Goal: Entertainment & Leisure: Consume media (video, audio)

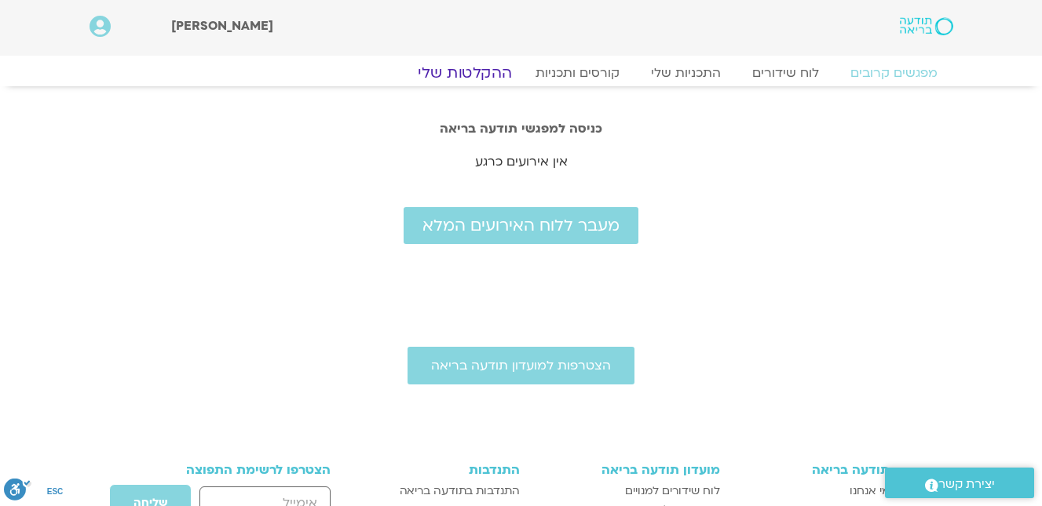
click at [477, 71] on link "ההקלטות שלי" at bounding box center [465, 73] width 132 height 19
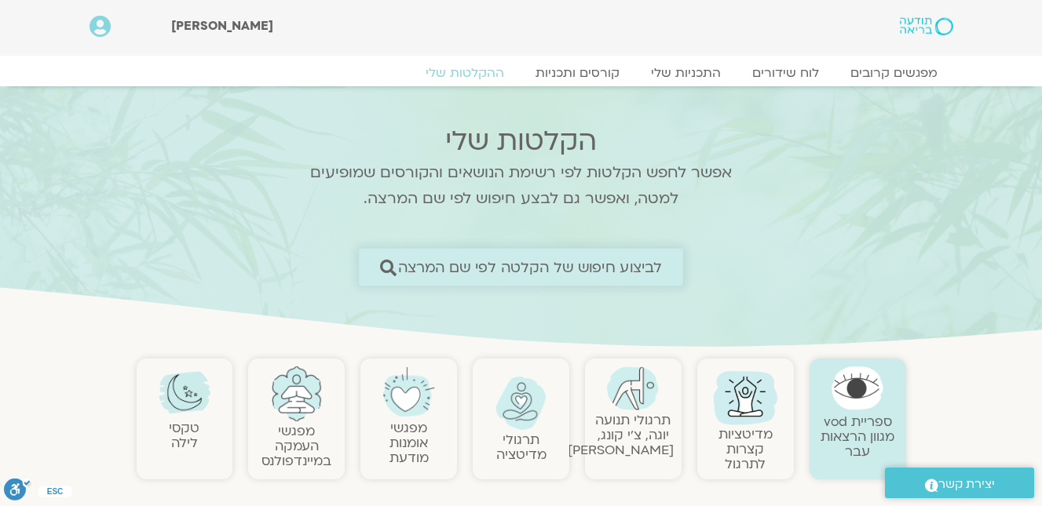
click at [524, 261] on span "לביצוע חיפוש של הקלטה לפי שם המרצה" at bounding box center [530, 267] width 265 height 16
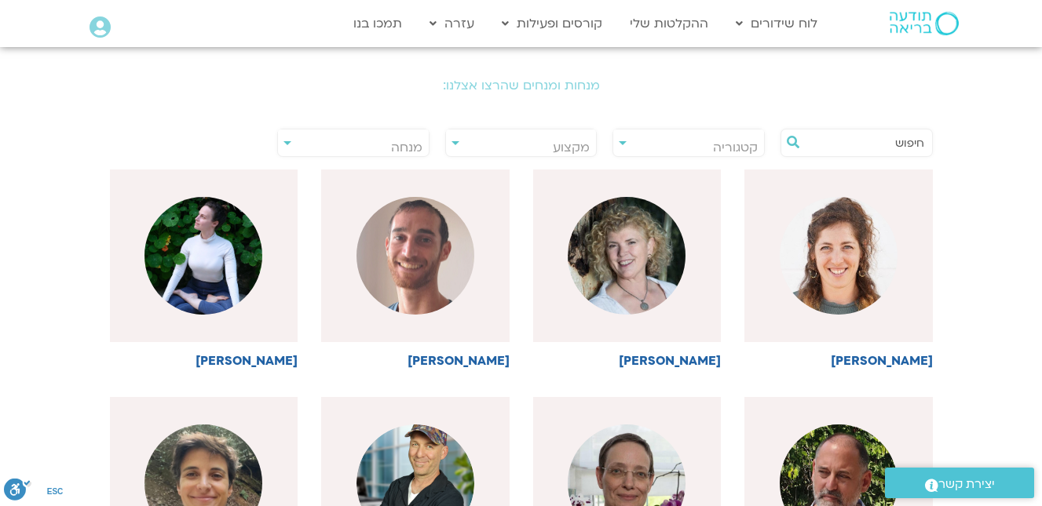
scroll to position [157, 0]
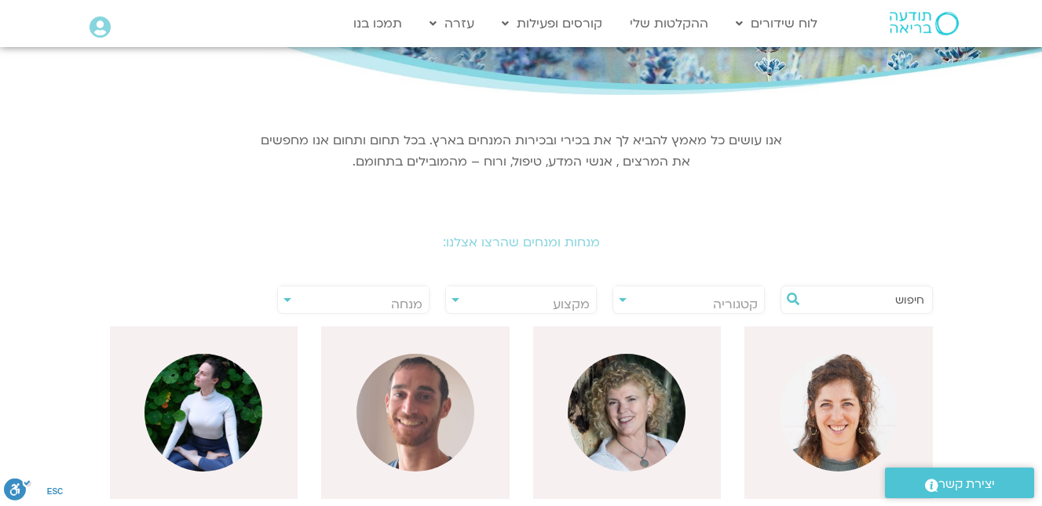
click at [910, 299] on input "text" at bounding box center [864, 300] width 119 height 27
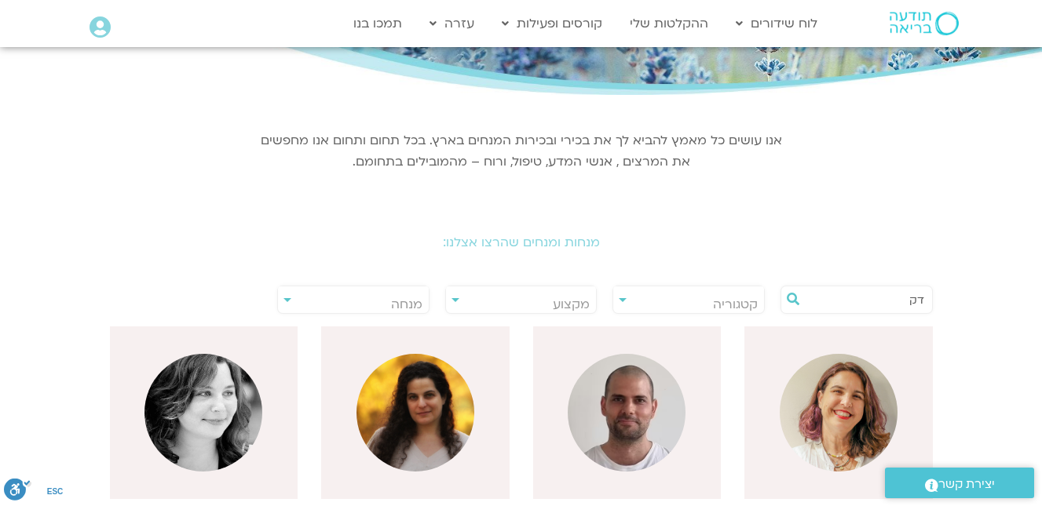
type input "דק"
click at [635, 403] on img at bounding box center [627, 413] width 118 height 118
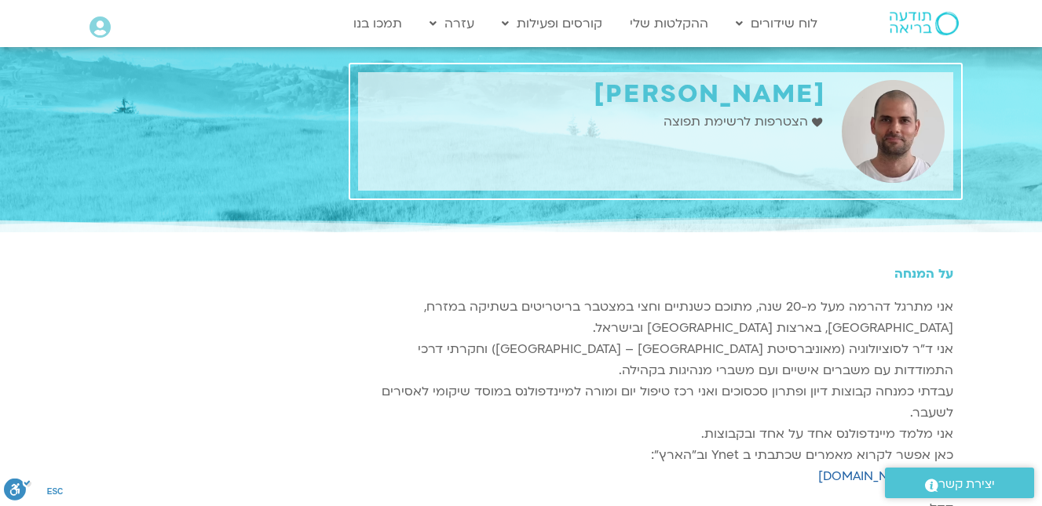
click at [815, 122] on icon at bounding box center [817, 122] width 10 height 9
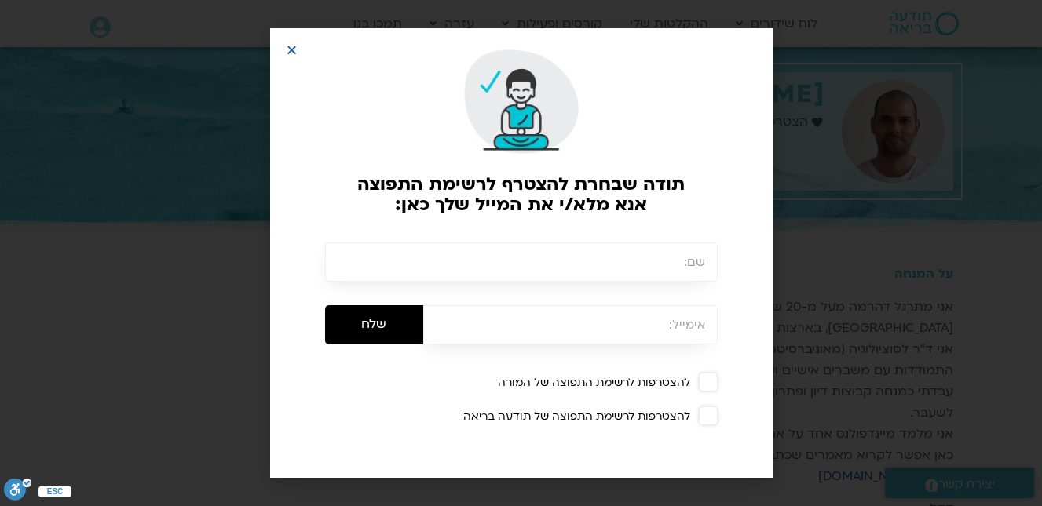
click at [699, 269] on input "text" at bounding box center [521, 262] width 393 height 39
type input "תמר וולפין"
click at [698, 326] on input "email" at bounding box center [570, 324] width 294 height 39
type input "[EMAIL_ADDRESS][DOMAIN_NAME]"
click at [667, 381] on div "להצטרפות לרשימת התפוצה של המורה" at bounding box center [533, 383] width 369 height 14
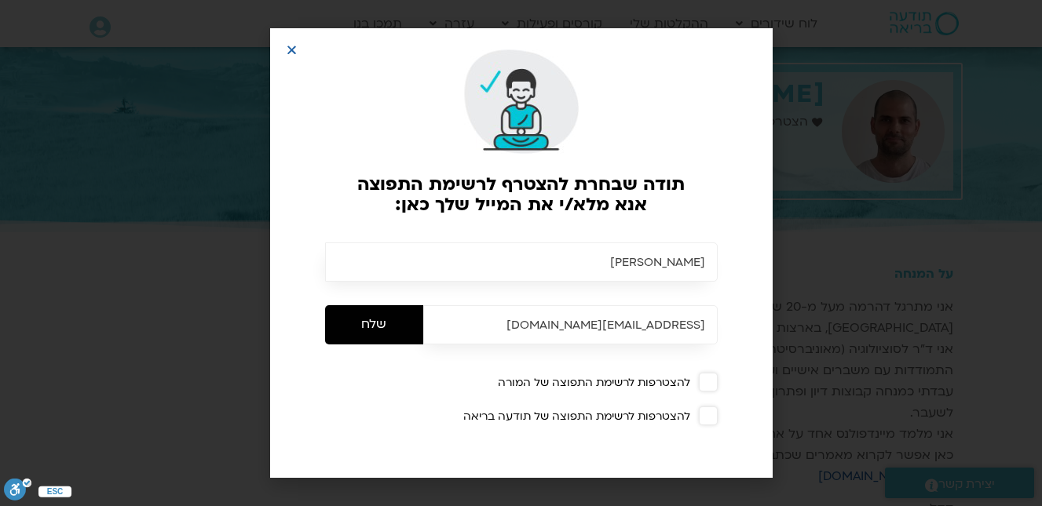
click at [671, 418] on div "להצטרפות לרשימת התפוצה של תודעה בריאה" at bounding box center [533, 417] width 369 height 14
click at [382, 320] on input "שלח" at bounding box center [374, 324] width 98 height 39
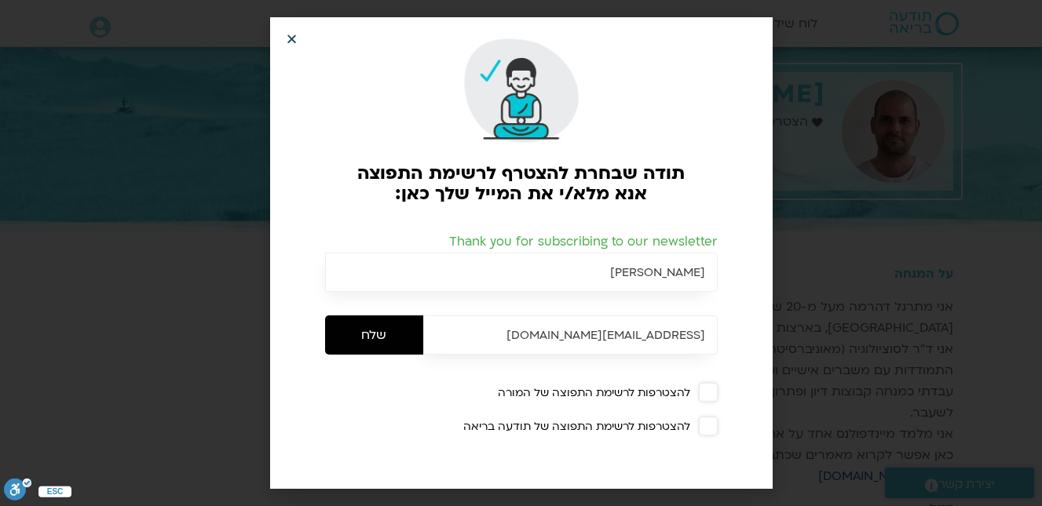
click at [295, 37] on icon "Close" at bounding box center [292, 39] width 12 height 12
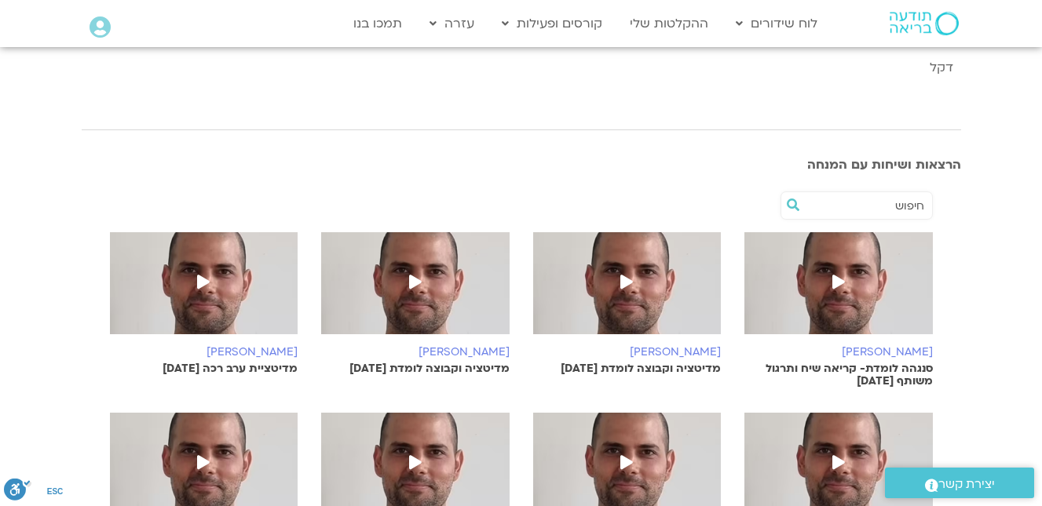
scroll to position [471, 0]
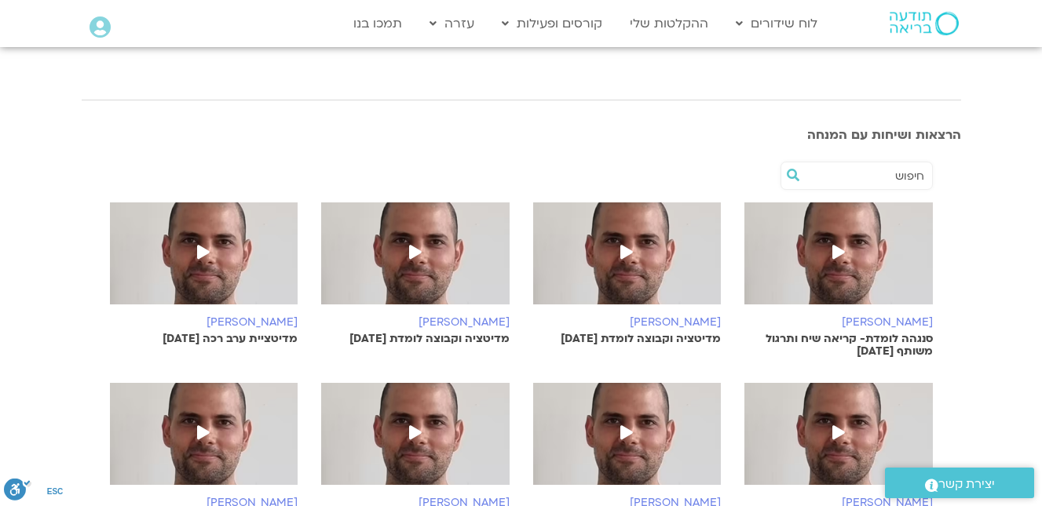
click at [623, 247] on icon at bounding box center [626, 252] width 13 height 14
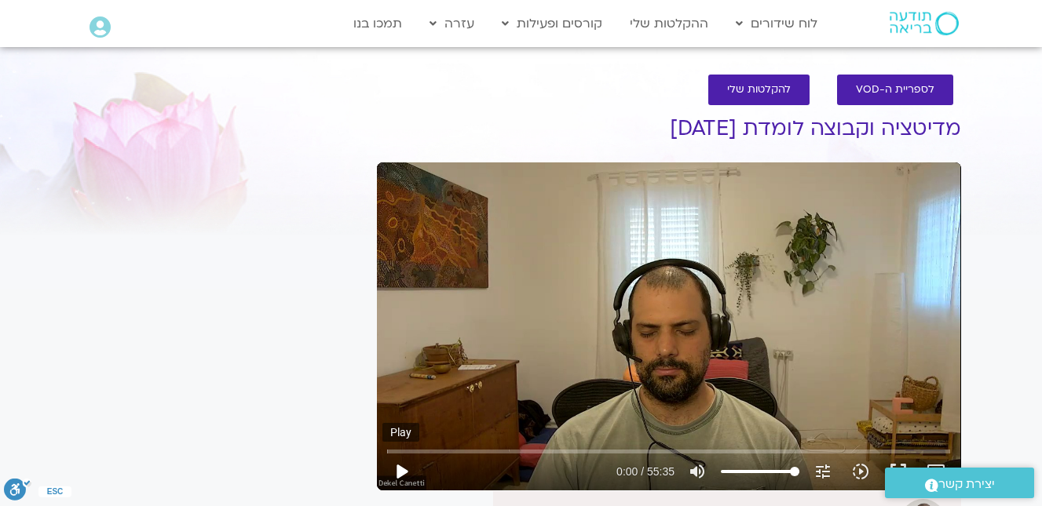
click at [398, 463] on button "play_arrow" at bounding box center [401, 472] width 38 height 38
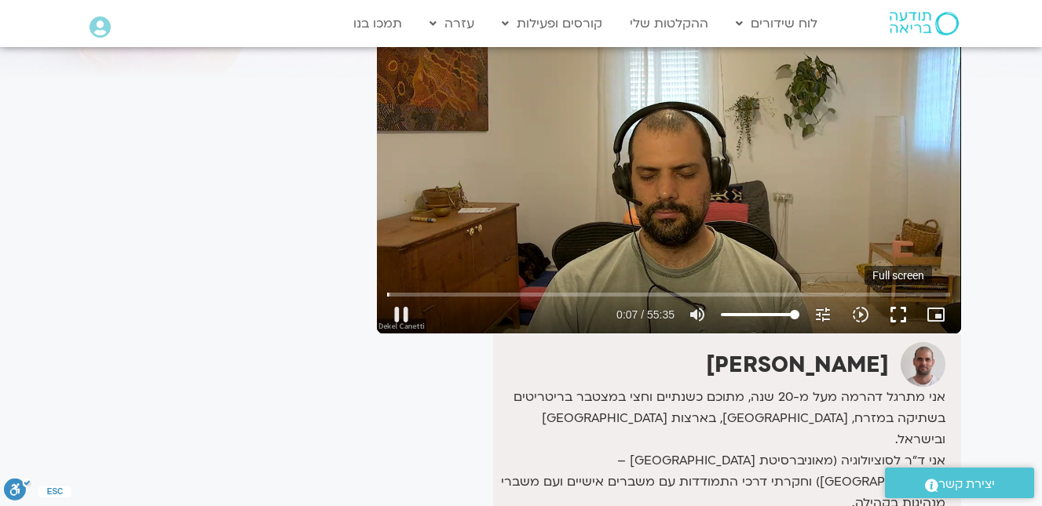
click at [901, 310] on button "fullscreen" at bounding box center [898, 315] width 38 height 38
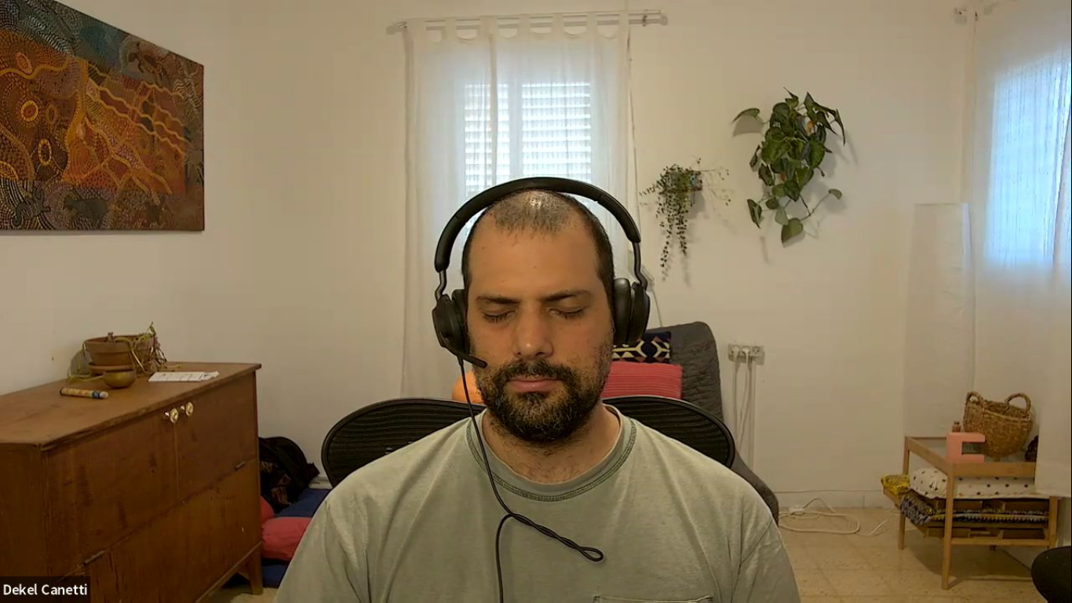
click at [910, 397] on div "Skip Ad 47:47 pause 0:11 / 55:35 volume_up Mute tune Resolution Auto 720p slow_…" at bounding box center [536, 301] width 1072 height 603
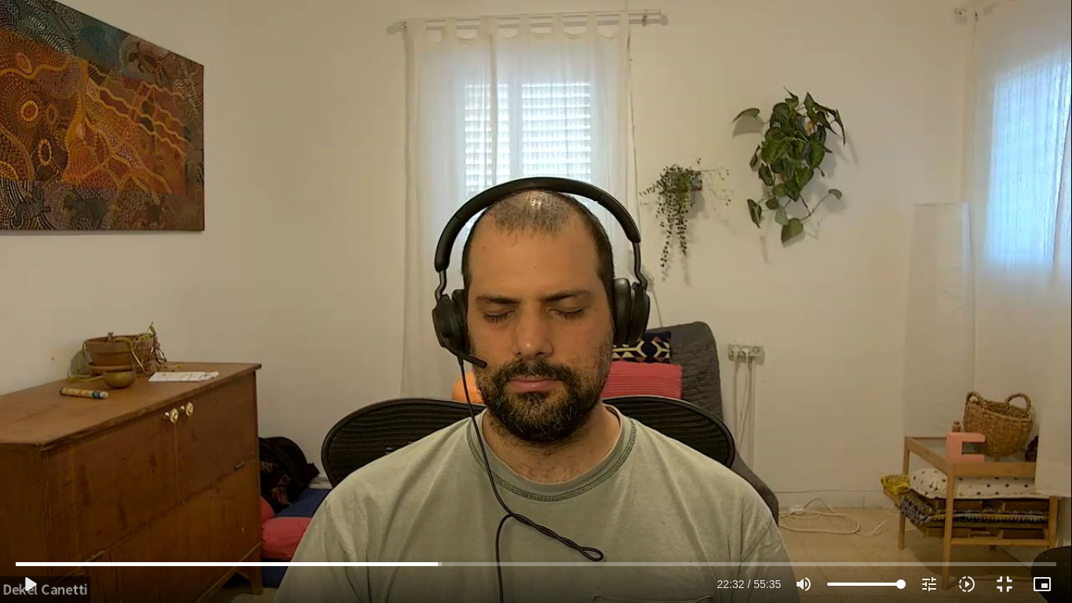
drag, startPoint x: 910, startPoint y: 397, endPoint x: 915, endPoint y: 405, distance: 9.6
click at [910, 397] on div "Skip Ad 47:47 play_arrow 22:32 / 55:35 volume_up Mute tune Resolution Auto 720p…" at bounding box center [536, 301] width 1072 height 603
click at [1002, 506] on button "fullscreen_exit" at bounding box center [1005, 584] width 38 height 38
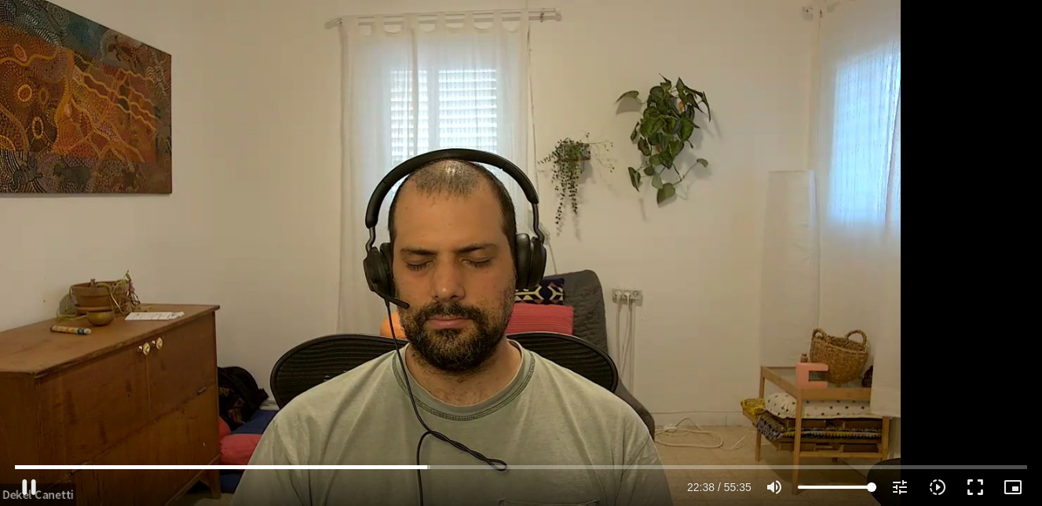
type input "1358.467415"
